Goal: Book appointment/travel/reservation

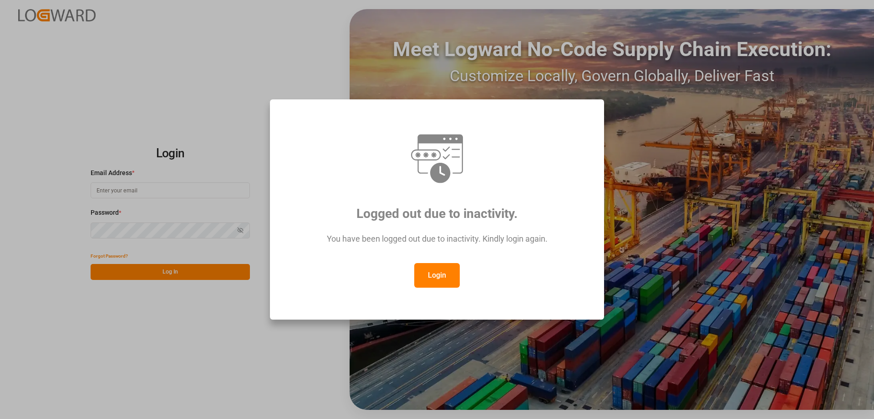
click at [424, 281] on button "Login" at bounding box center [437, 275] width 46 height 25
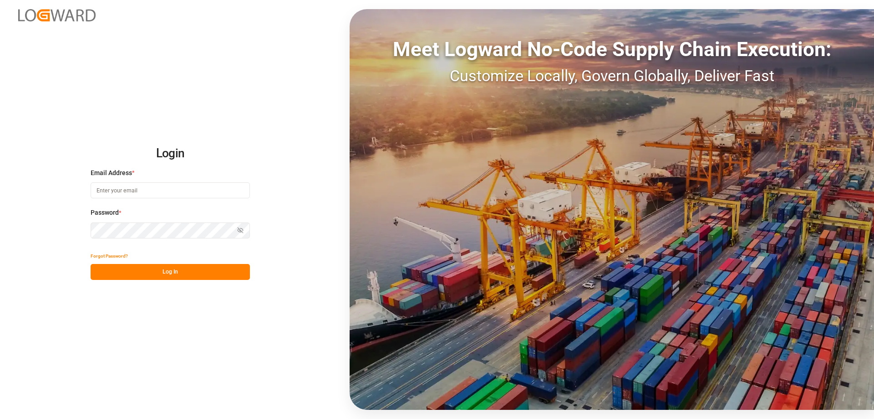
click at [194, 191] on input at bounding box center [170, 190] width 159 height 16
type input "[DOMAIN_NAME][EMAIL_ADDRESS][DOMAIN_NAME]"
click at [243, 232] on icon "button" at bounding box center [240, 230] width 6 height 6
click at [208, 281] on div "Login Email Address * [DOMAIN_NAME][EMAIL_ADDRESS][DOMAIN_NAME] Password * Hide…" at bounding box center [437, 209] width 874 height 419
click at [204, 272] on button "Log In" at bounding box center [170, 272] width 159 height 16
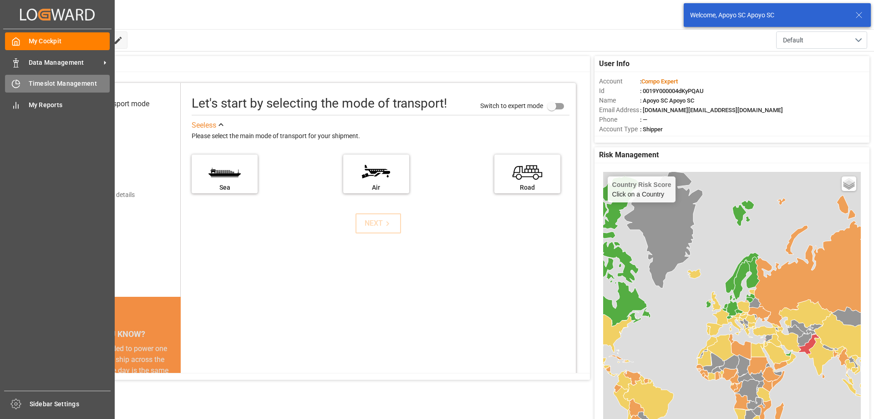
click at [11, 78] on div "Timeslot Management Timeslot Management" at bounding box center [57, 84] width 105 height 18
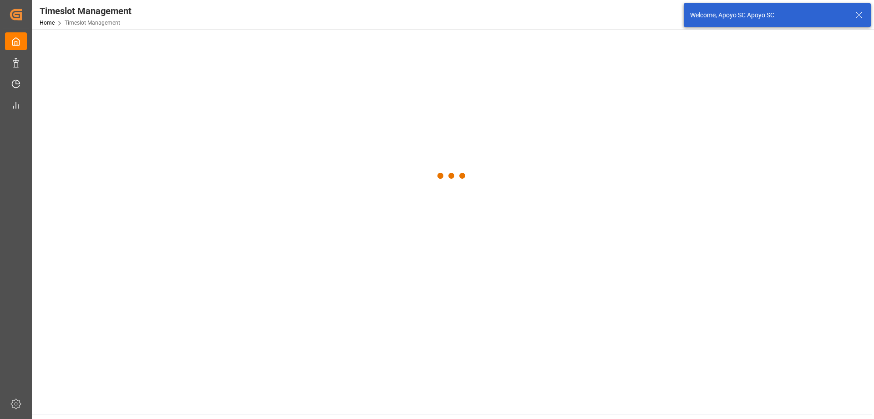
click at [194, 43] on div at bounding box center [452, 175] width 841 height 293
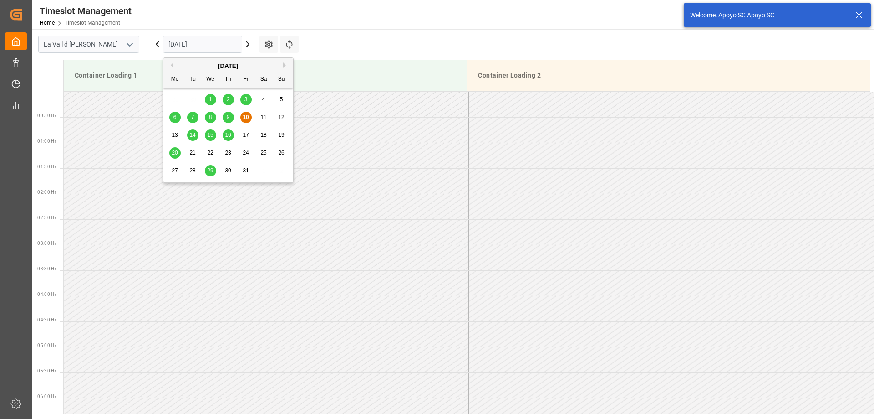
click at [187, 43] on input "[DATE]" at bounding box center [202, 44] width 79 height 17
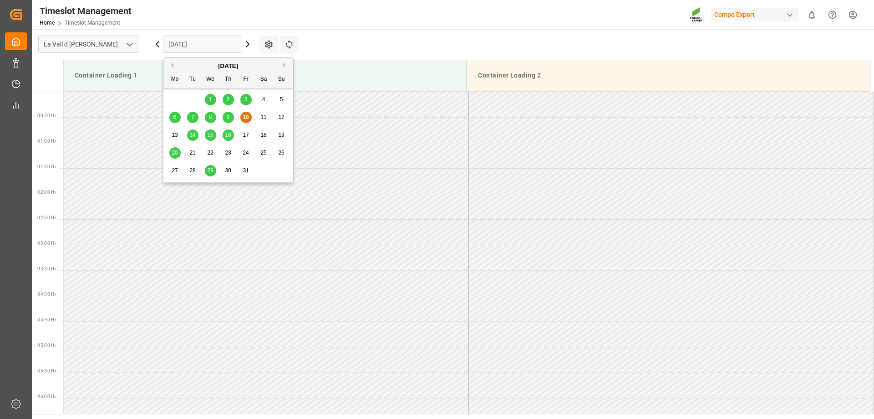
click at [178, 152] on span "20" at bounding box center [175, 152] width 6 height 6
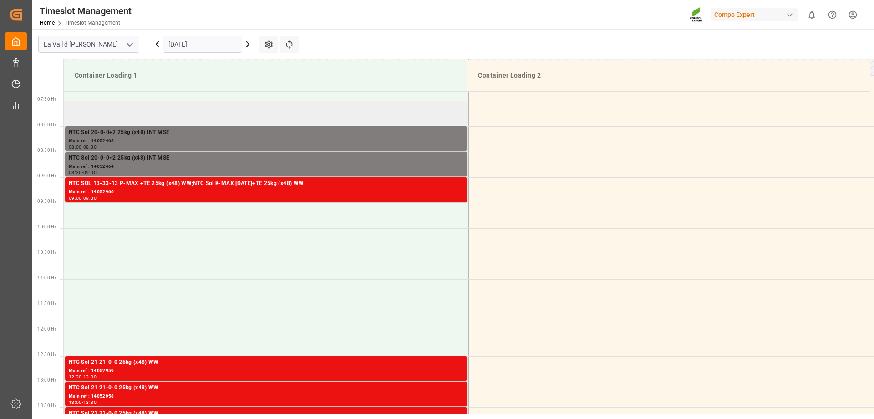
scroll to position [373, 0]
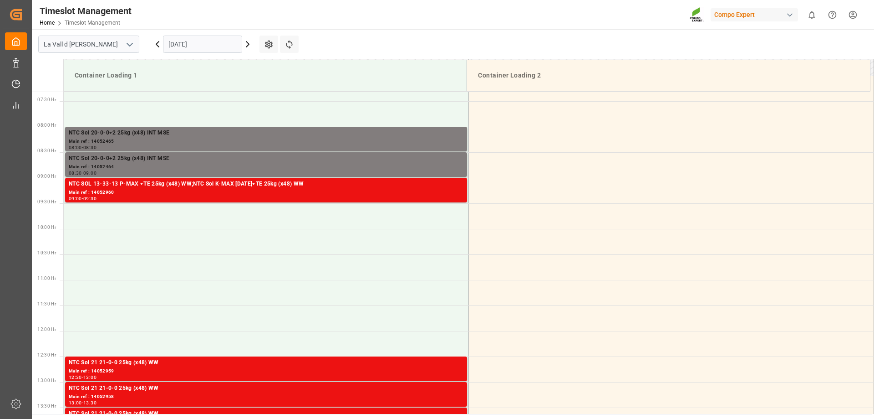
click at [184, 38] on input "[DATE]" at bounding box center [202, 44] width 79 height 17
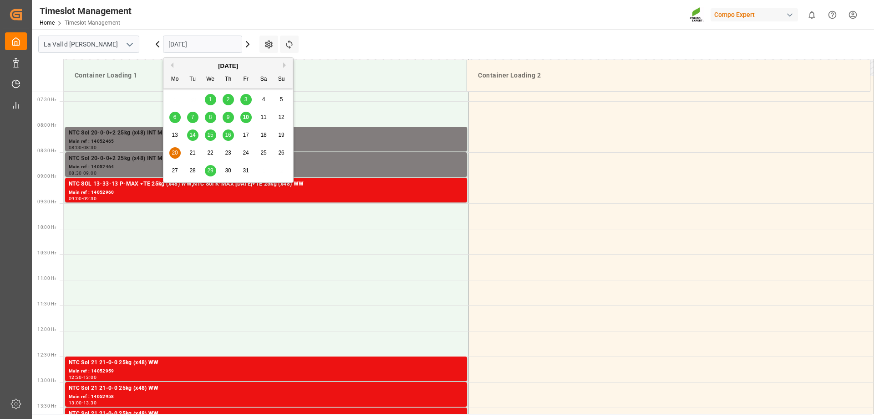
click at [195, 153] on span "21" at bounding box center [192, 152] width 6 height 6
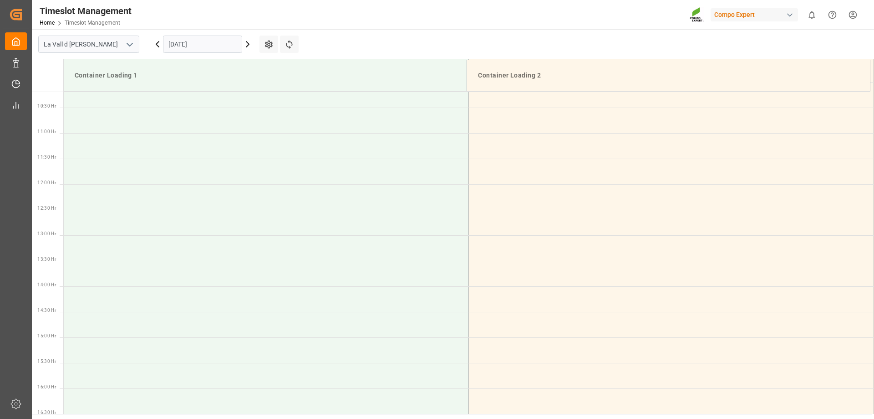
scroll to position [555, 0]
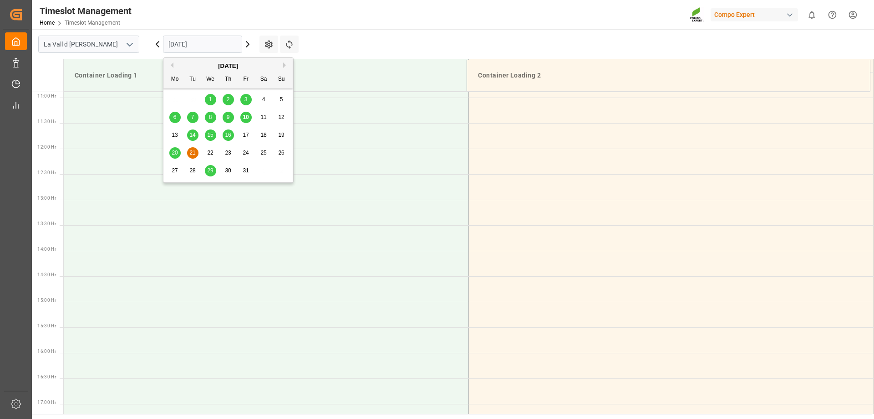
click at [188, 46] on input "[DATE]" at bounding box center [202, 44] width 79 height 17
click at [176, 168] on span "27" at bounding box center [175, 170] width 6 height 6
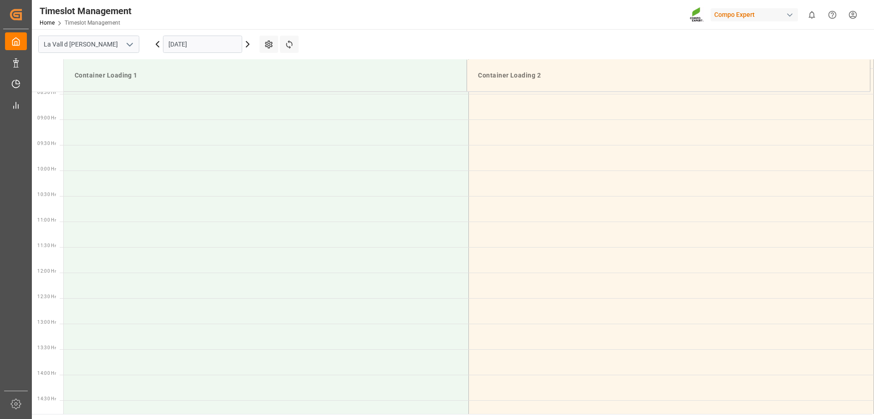
scroll to position [419, 0]
click at [191, 46] on input "[DATE]" at bounding box center [202, 44] width 79 height 17
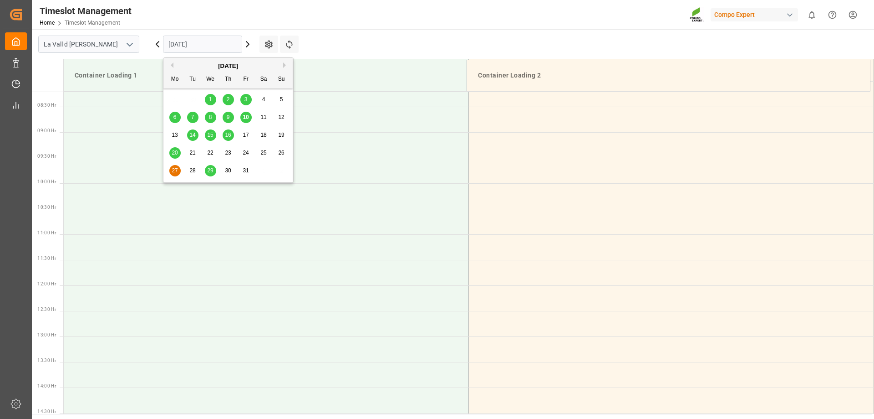
click at [192, 155] on span "21" at bounding box center [192, 152] width 6 height 6
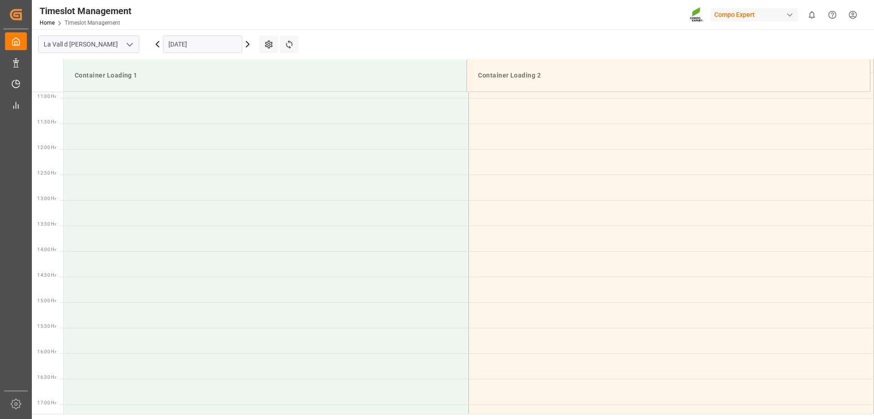
scroll to position [555, 0]
